Goal: Task Accomplishment & Management: Manage account settings

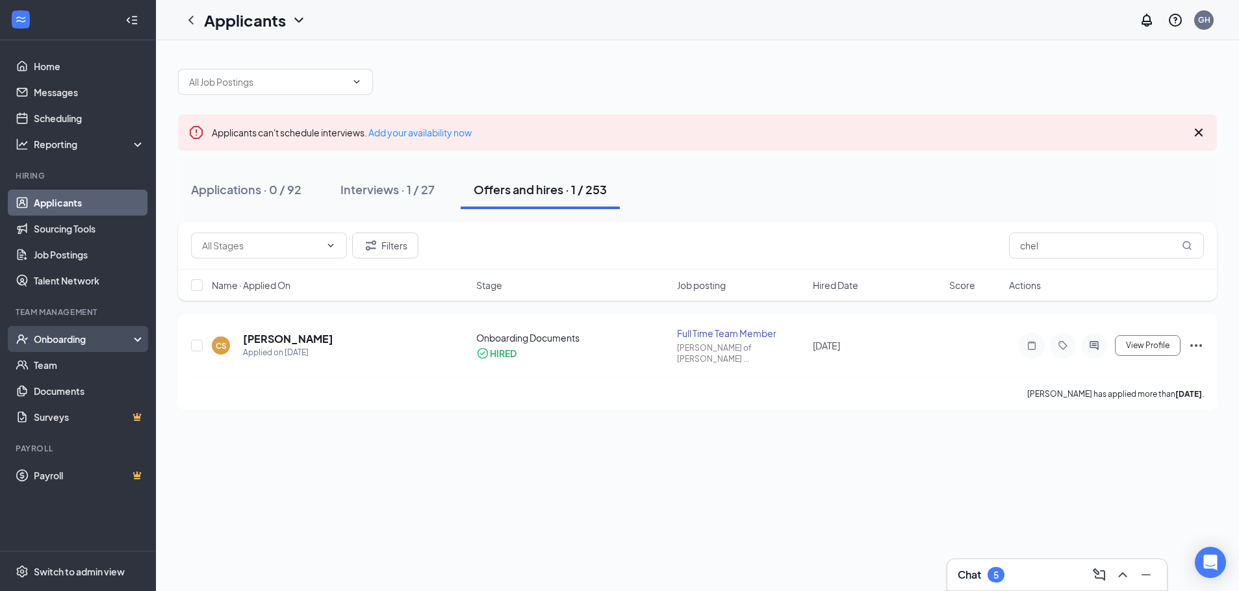
click at [55, 335] on div "Onboarding" at bounding box center [84, 339] width 100 height 13
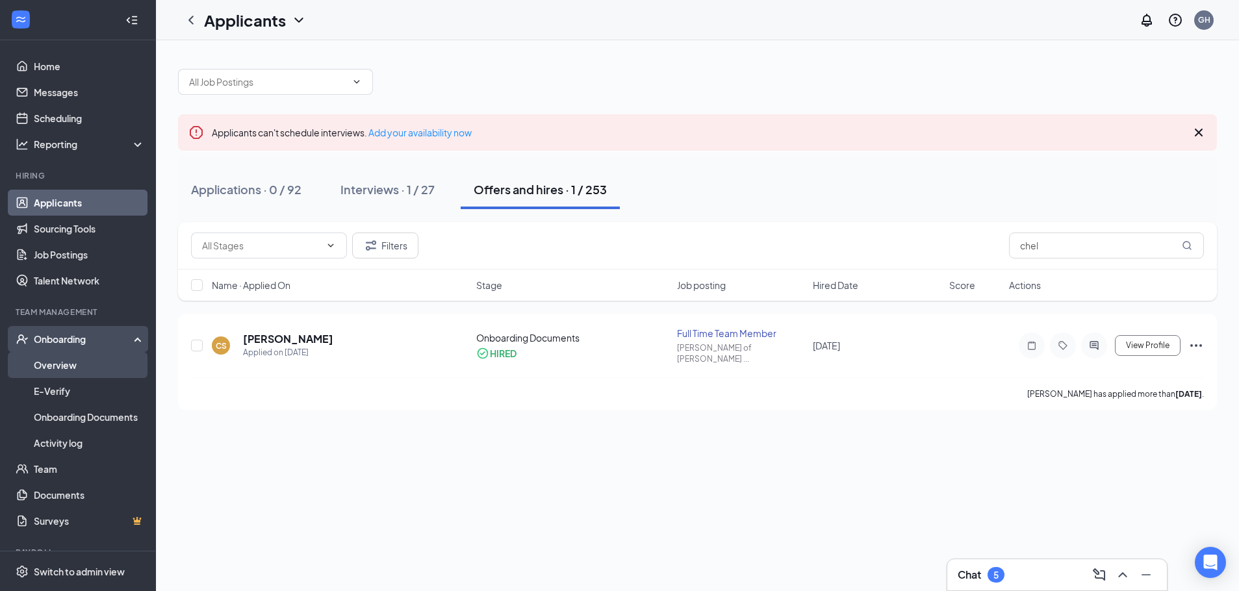
drag, startPoint x: 85, startPoint y: 360, endPoint x: 123, endPoint y: 365, distance: 38.7
click at [84, 361] on link "Overview" at bounding box center [89, 365] width 111 height 26
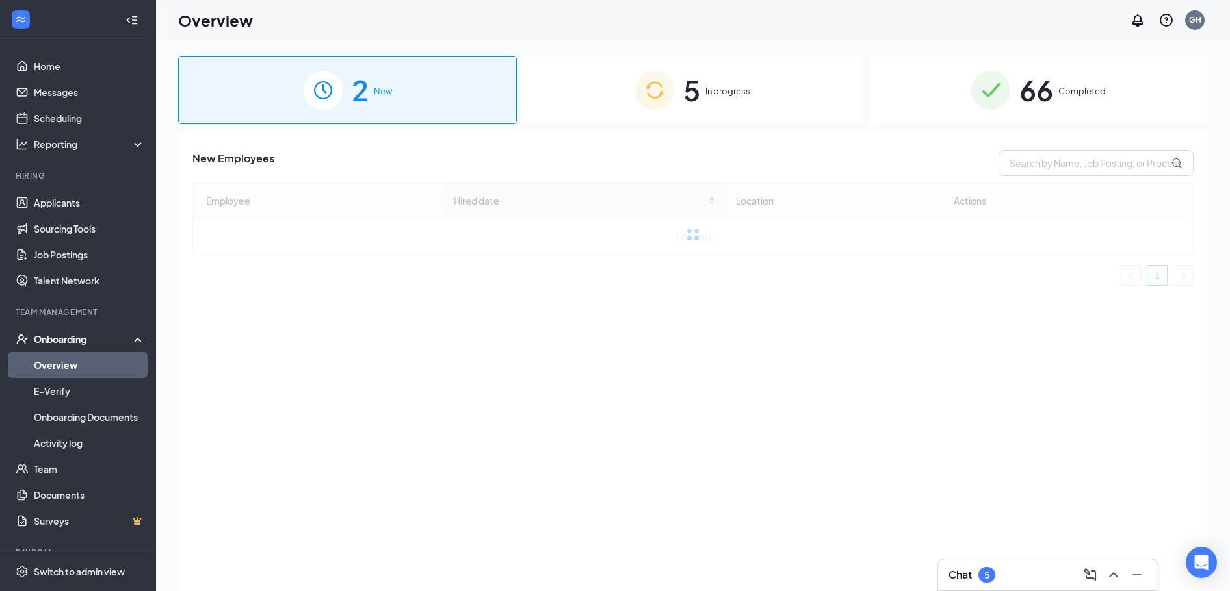
click at [727, 82] on div "5 In progress" at bounding box center [692, 90] width 339 height 68
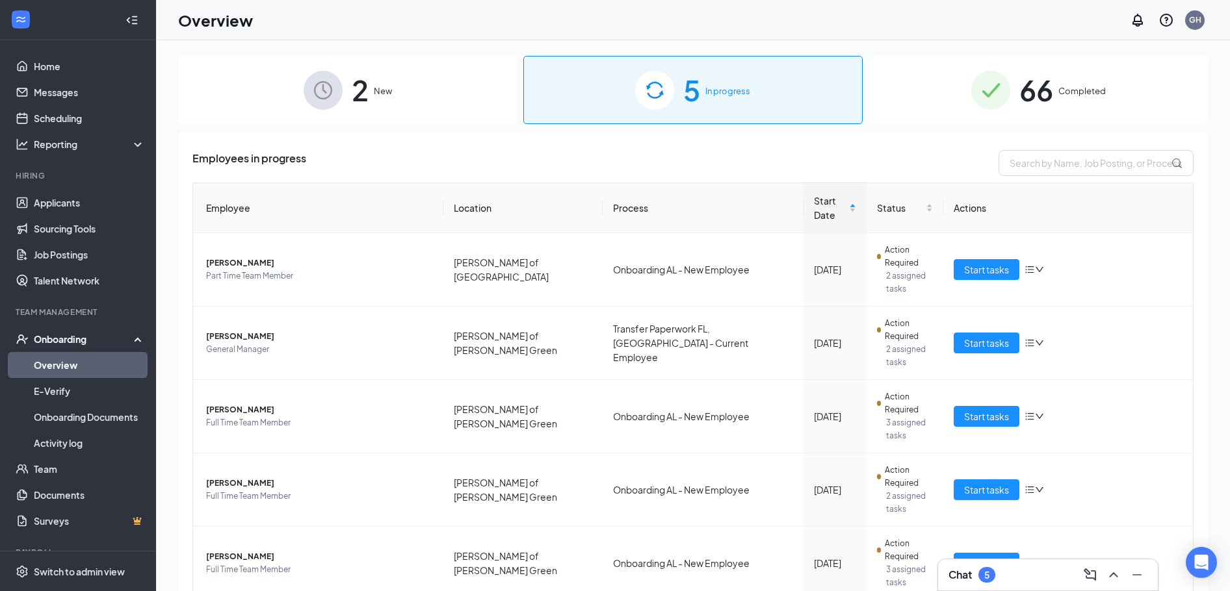
click at [985, 96] on img at bounding box center [990, 90] width 39 height 39
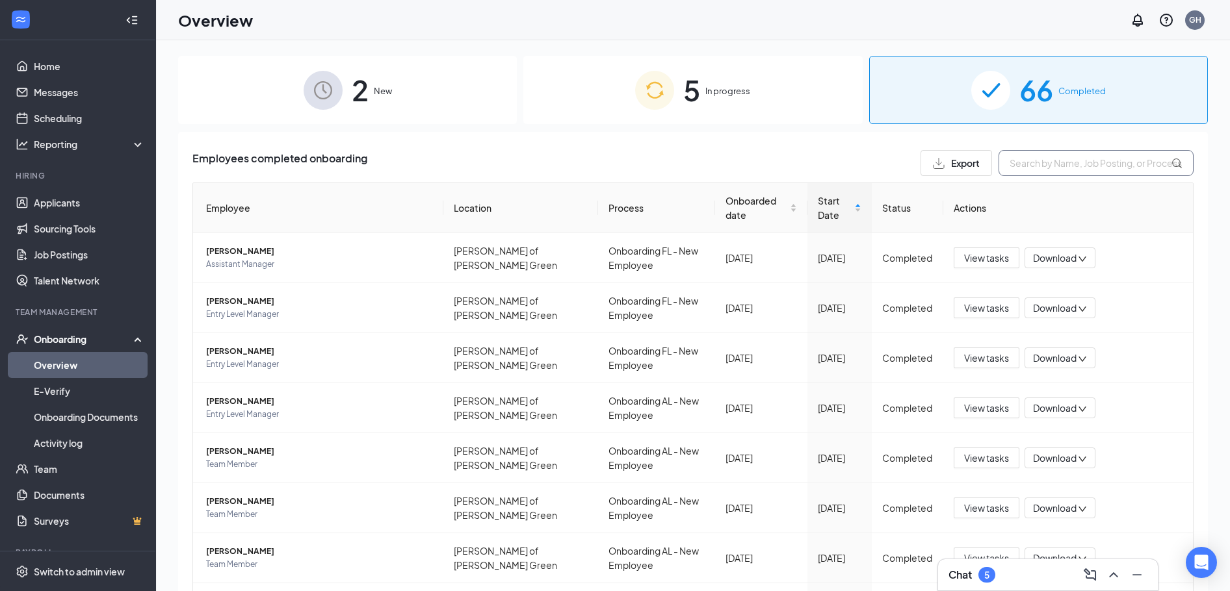
click at [1092, 163] on input "text" at bounding box center [1095, 163] width 195 height 26
type input "[GEOGRAPHIC_DATA]"
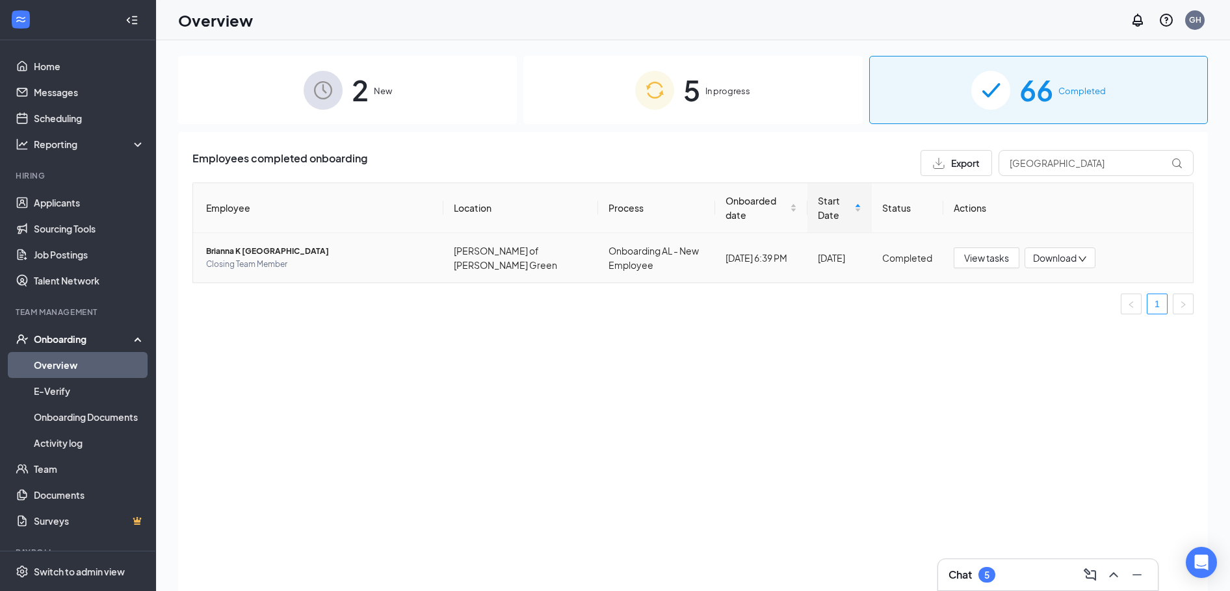
click at [290, 257] on span "Brianna K [GEOGRAPHIC_DATA]" at bounding box center [319, 251] width 227 height 13
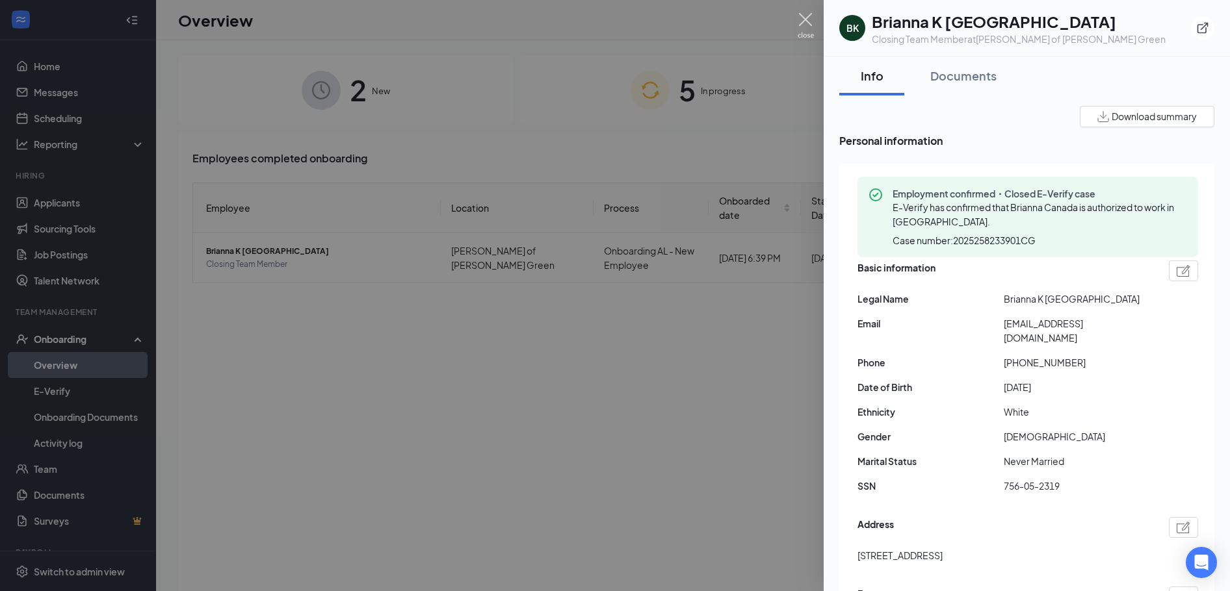
click at [802, 20] on img at bounding box center [805, 25] width 16 height 25
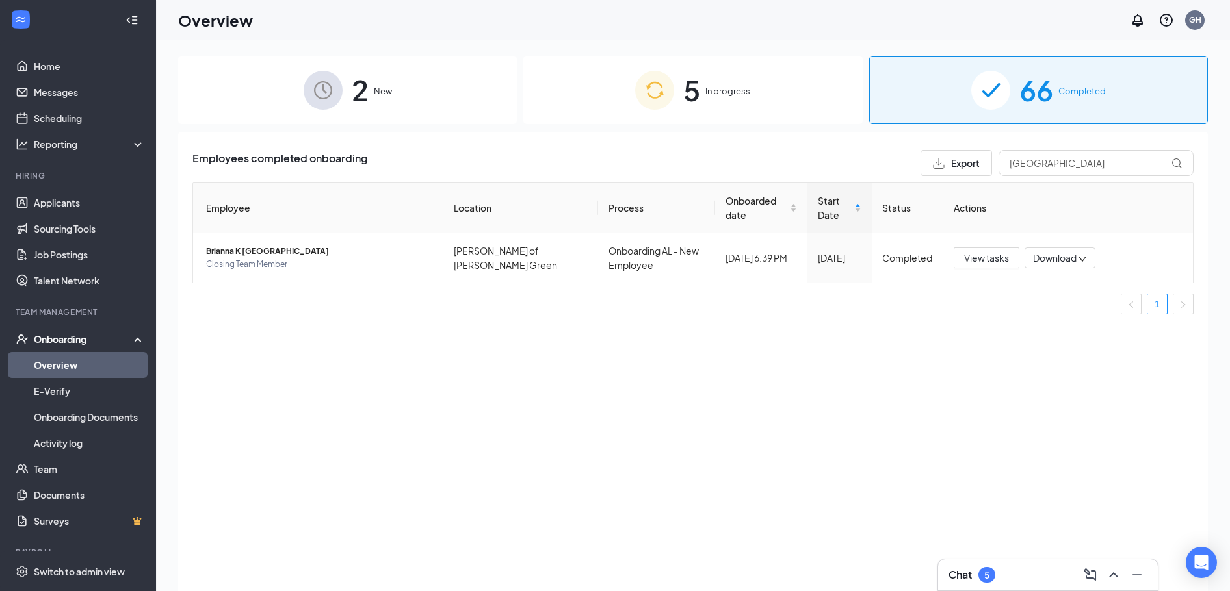
click at [55, 365] on link "Overview" at bounding box center [89, 365] width 111 height 26
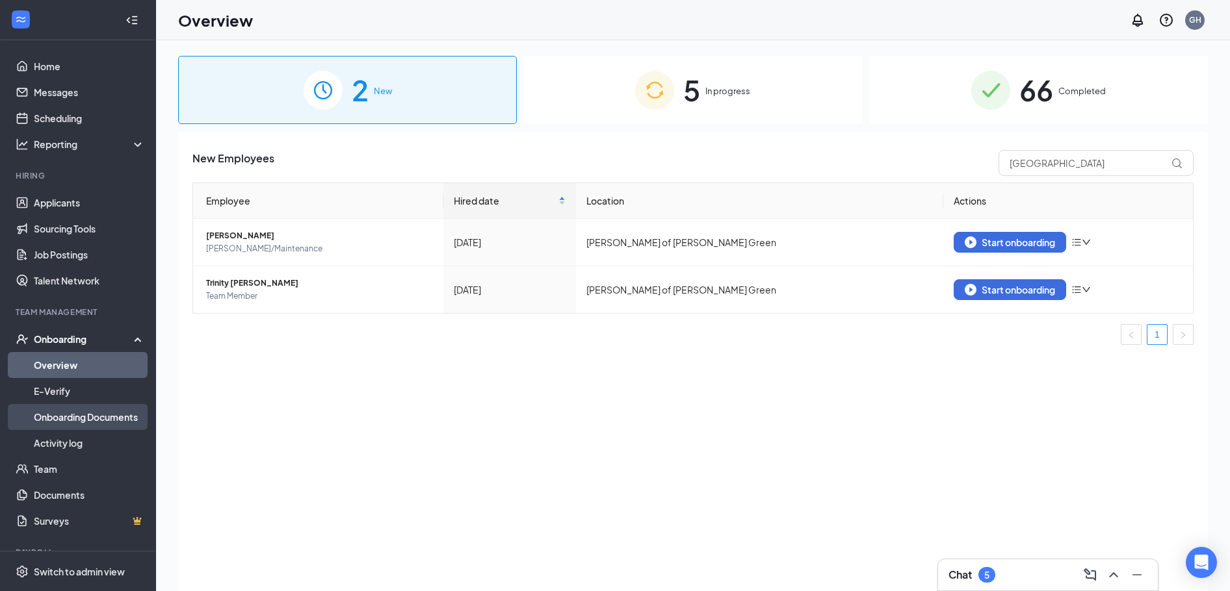
click at [77, 415] on link "Onboarding Documents" at bounding box center [89, 417] width 111 height 26
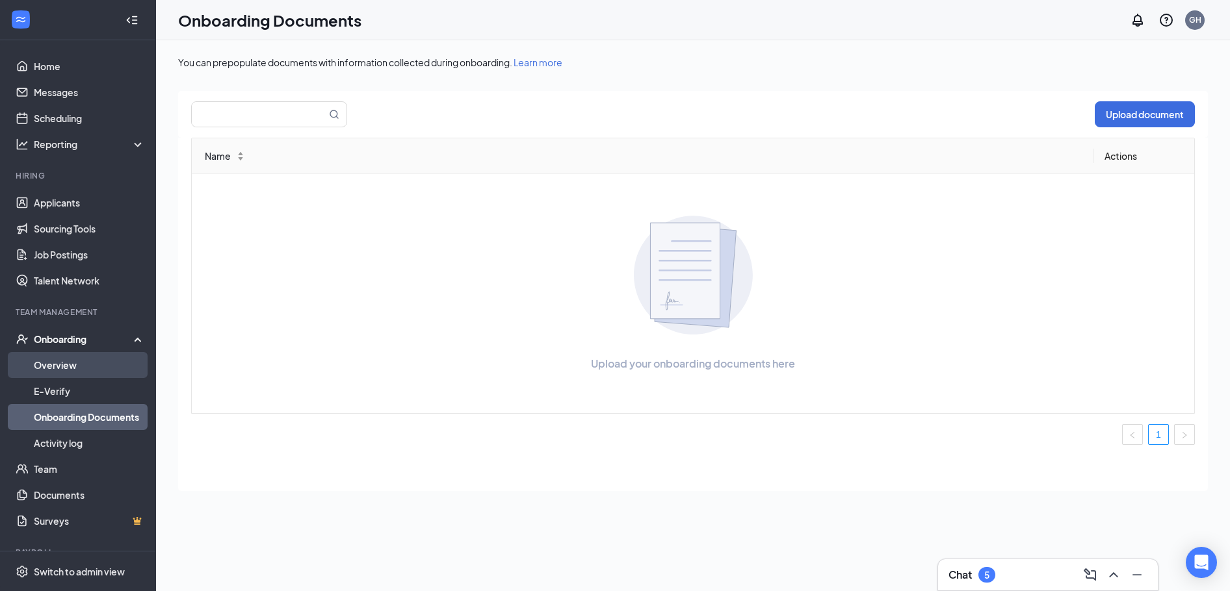
click at [52, 361] on link "Overview" at bounding box center [89, 365] width 111 height 26
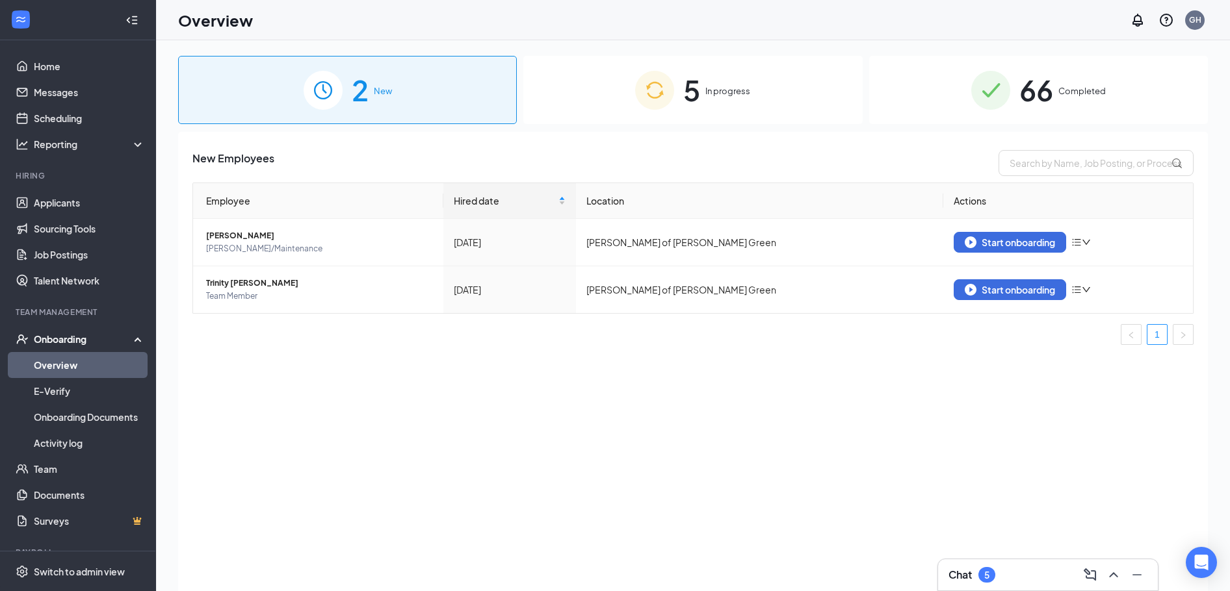
click at [702, 99] on div "5 In progress" at bounding box center [692, 90] width 339 height 68
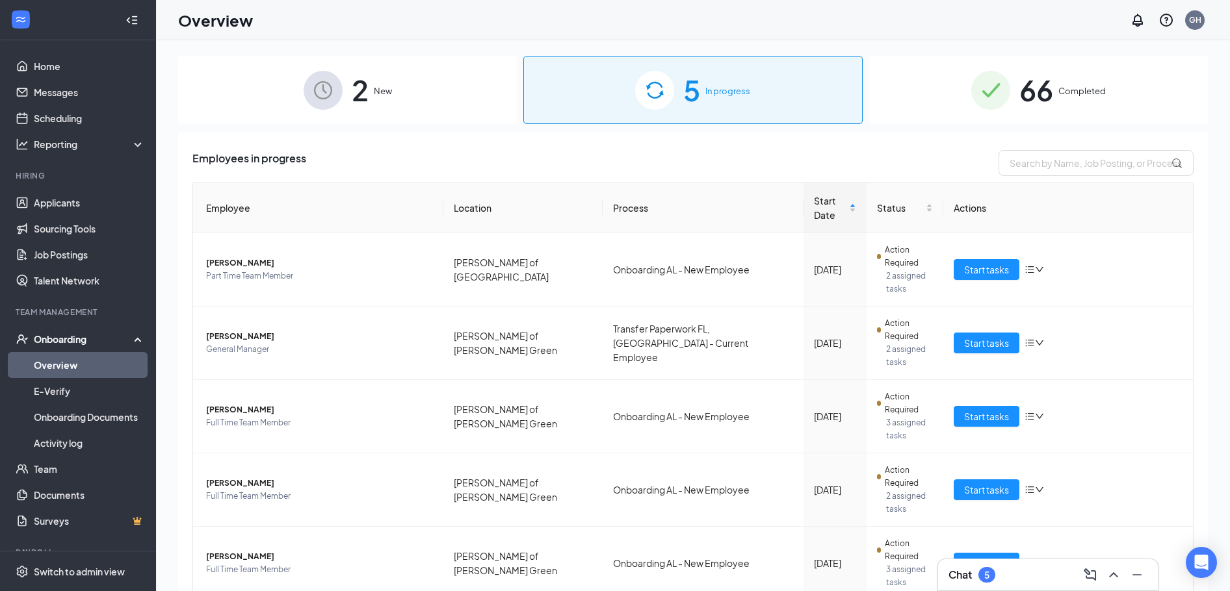
click at [1022, 96] on span "66" at bounding box center [1036, 90] width 34 height 45
